Goal: Information Seeking & Learning: Learn about a topic

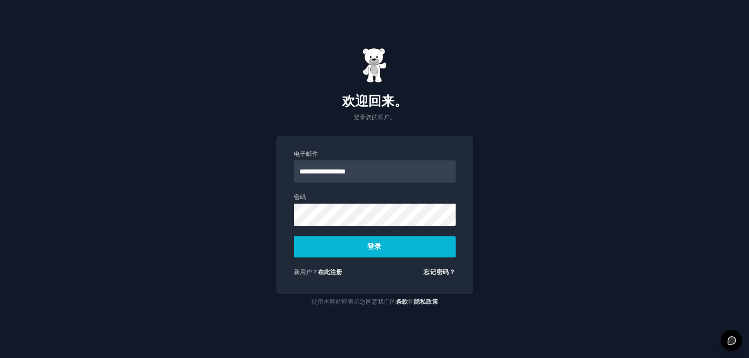
type input "**********"
click at [294, 236] on button "登录" at bounding box center [375, 246] width 162 height 21
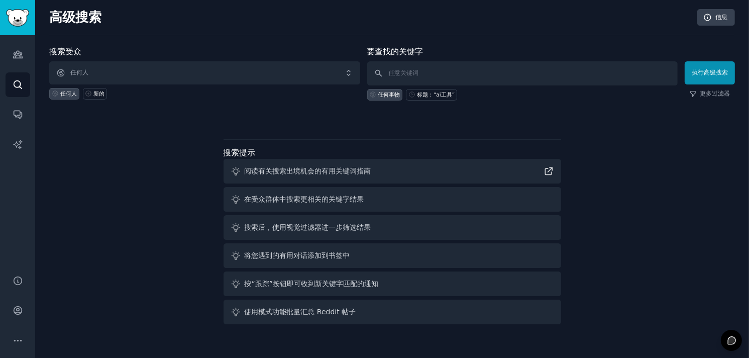
click at [301, 115] on div at bounding box center [391, 117] width 685 height 7
click at [144, 75] on span "任何人" at bounding box center [204, 72] width 311 height 23
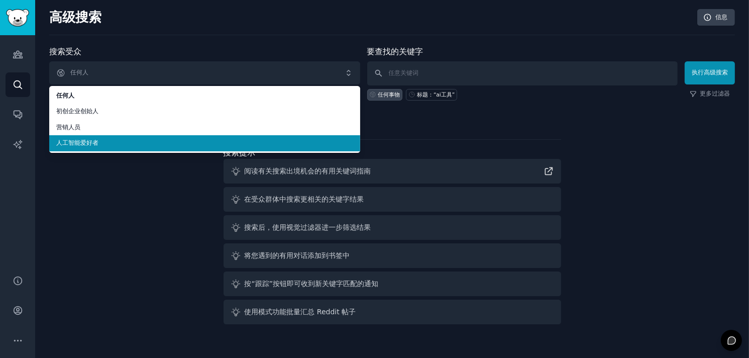
click at [129, 138] on li "人工智能爱好者" at bounding box center [204, 143] width 311 height 16
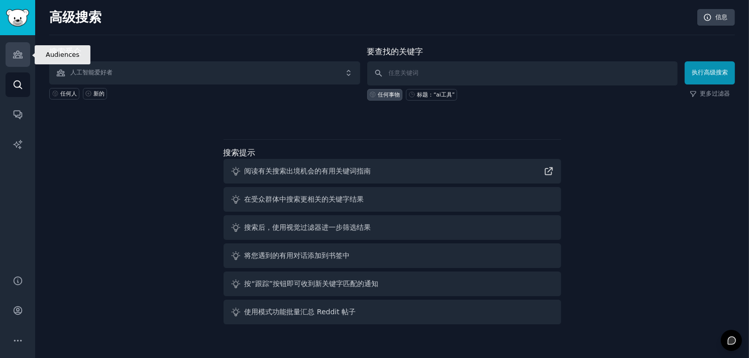
click at [15, 55] on icon "侧边栏" at bounding box center [17, 54] width 9 height 7
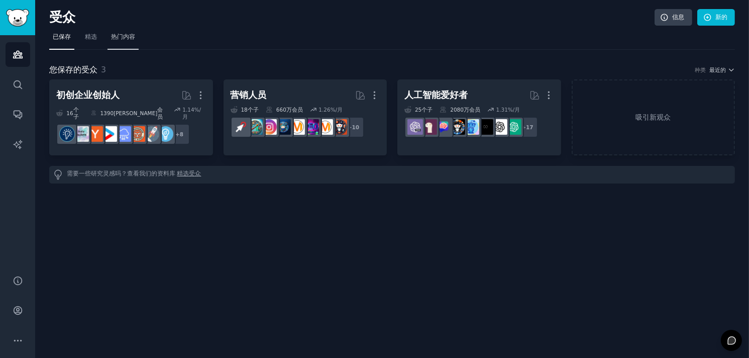
click at [126, 36] on font "热门内容" at bounding box center [123, 36] width 24 height 7
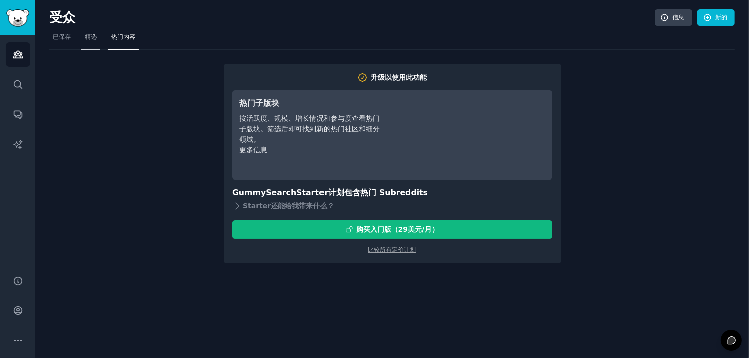
click at [92, 36] on font "精选" at bounding box center [91, 36] width 12 height 7
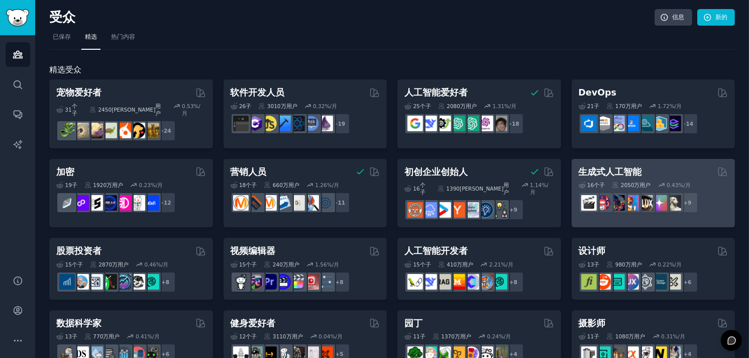
click at [653, 166] on div "生成式人工智能" at bounding box center [653, 172] width 150 height 13
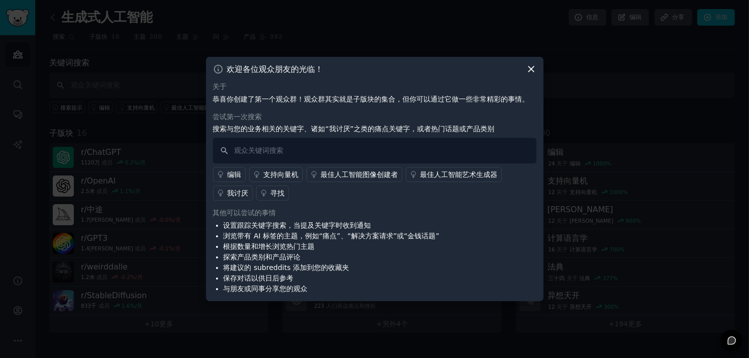
click at [528, 76] on div "欢迎各位观众朋友的光临！ 关于 恭喜你创建了第一个观众群！观众群其实就是子版块的集合，但你可以通过它做一些非常精彩的事情。 尝试第一次搜索 搜索与您的业务相关…" at bounding box center [374, 179] width 337 height 244
click at [530, 68] on icon at bounding box center [531, 69] width 11 height 11
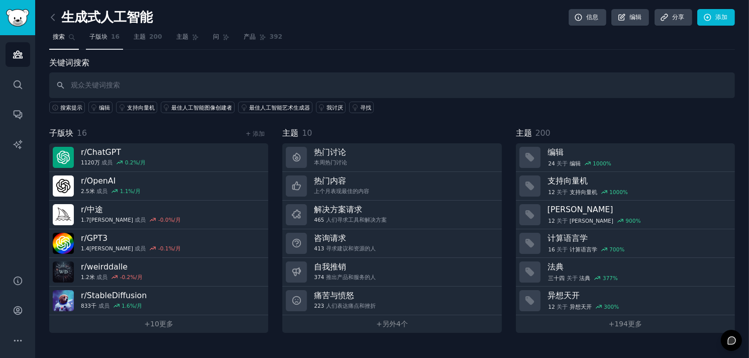
click at [109, 35] on link "子版块 16" at bounding box center [104, 39] width 37 height 21
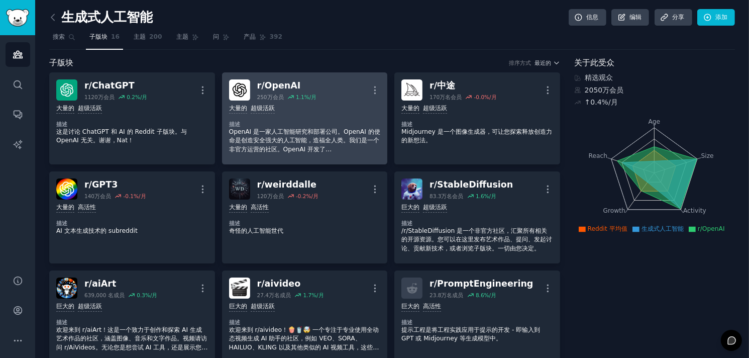
click at [323, 104] on div "大量的 超级活跃" at bounding box center [305, 109] width 152 height 10
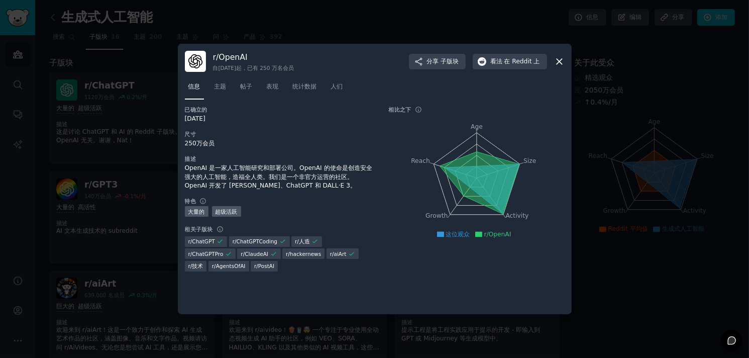
click at [562, 64] on icon at bounding box center [559, 61] width 11 height 11
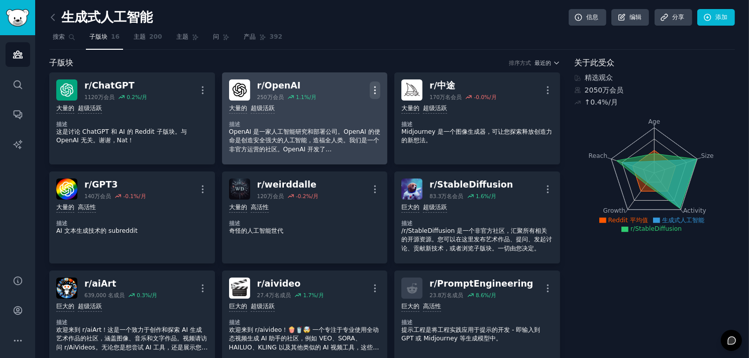
click at [376, 94] on icon "button" at bounding box center [375, 90] width 11 height 11
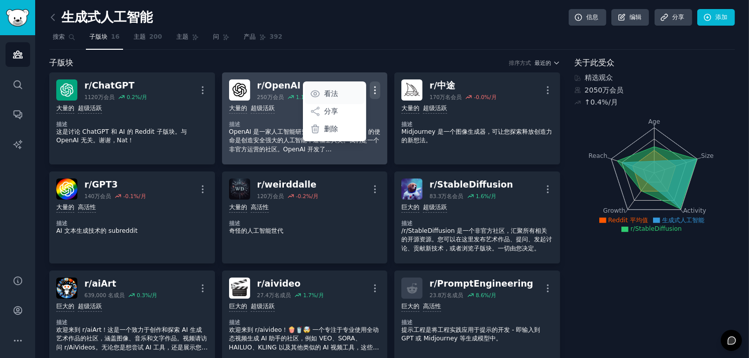
click at [337, 90] on link "看法" at bounding box center [335, 93] width 60 height 21
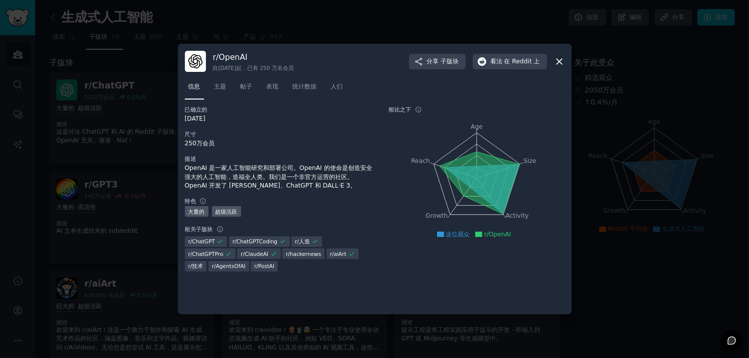
click at [554, 63] on icon at bounding box center [559, 61] width 11 height 11
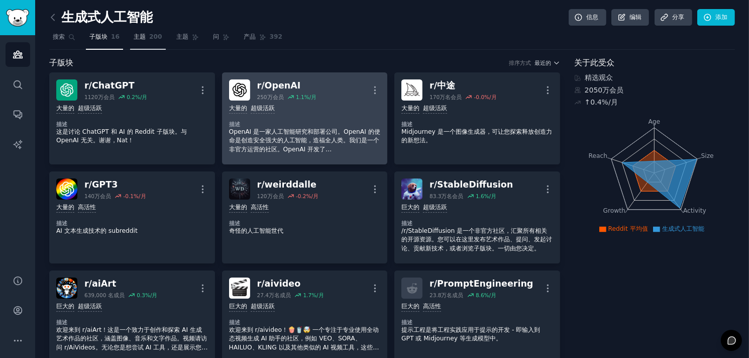
click at [138, 36] on font "主题" at bounding box center [140, 36] width 12 height 7
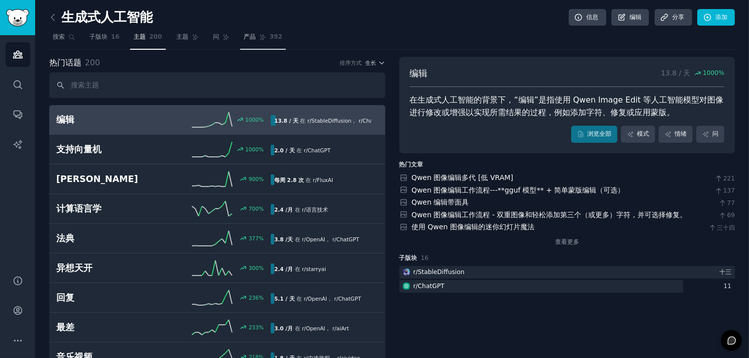
click at [262, 43] on link "产品 392" at bounding box center [263, 39] width 46 height 21
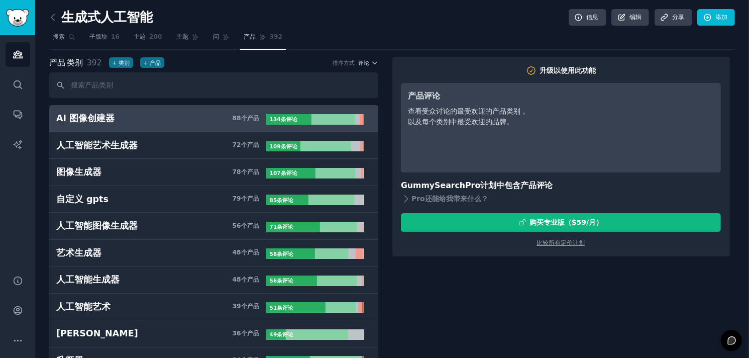
click at [221, 120] on h3 "AI 图像创建器 88 个 产品" at bounding box center [161, 118] width 210 height 13
click at [249, 119] on font "产品" at bounding box center [253, 117] width 12 height 7
click at [86, 117] on font "AI 图像创建器" at bounding box center [85, 118] width 58 height 10
